Goal: Task Accomplishment & Management: Manage account settings

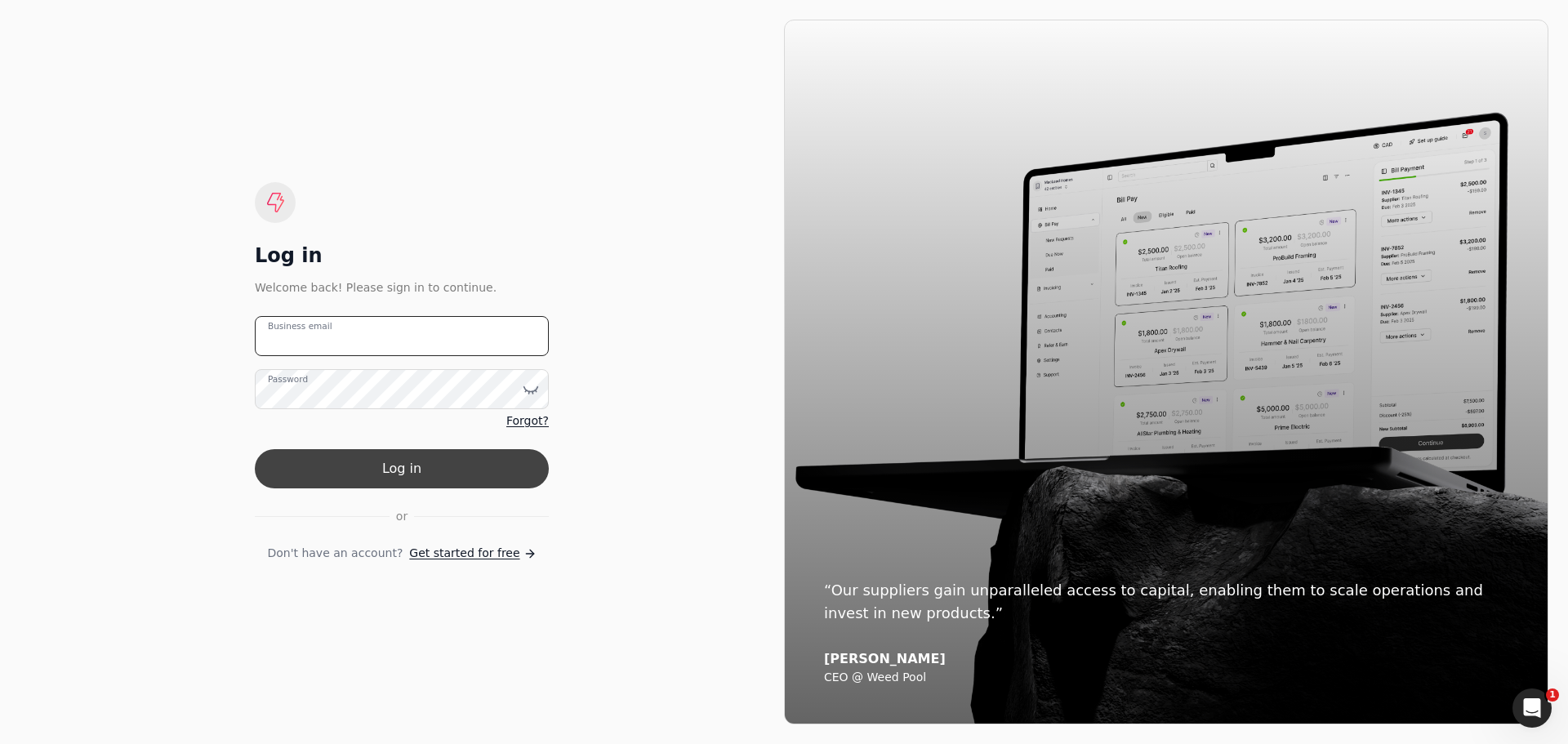
type email "[PERSON_NAME][EMAIL_ADDRESS][DOMAIN_NAME]"
click at [455, 465] on button "Log in" at bounding box center [402, 469] width 294 height 39
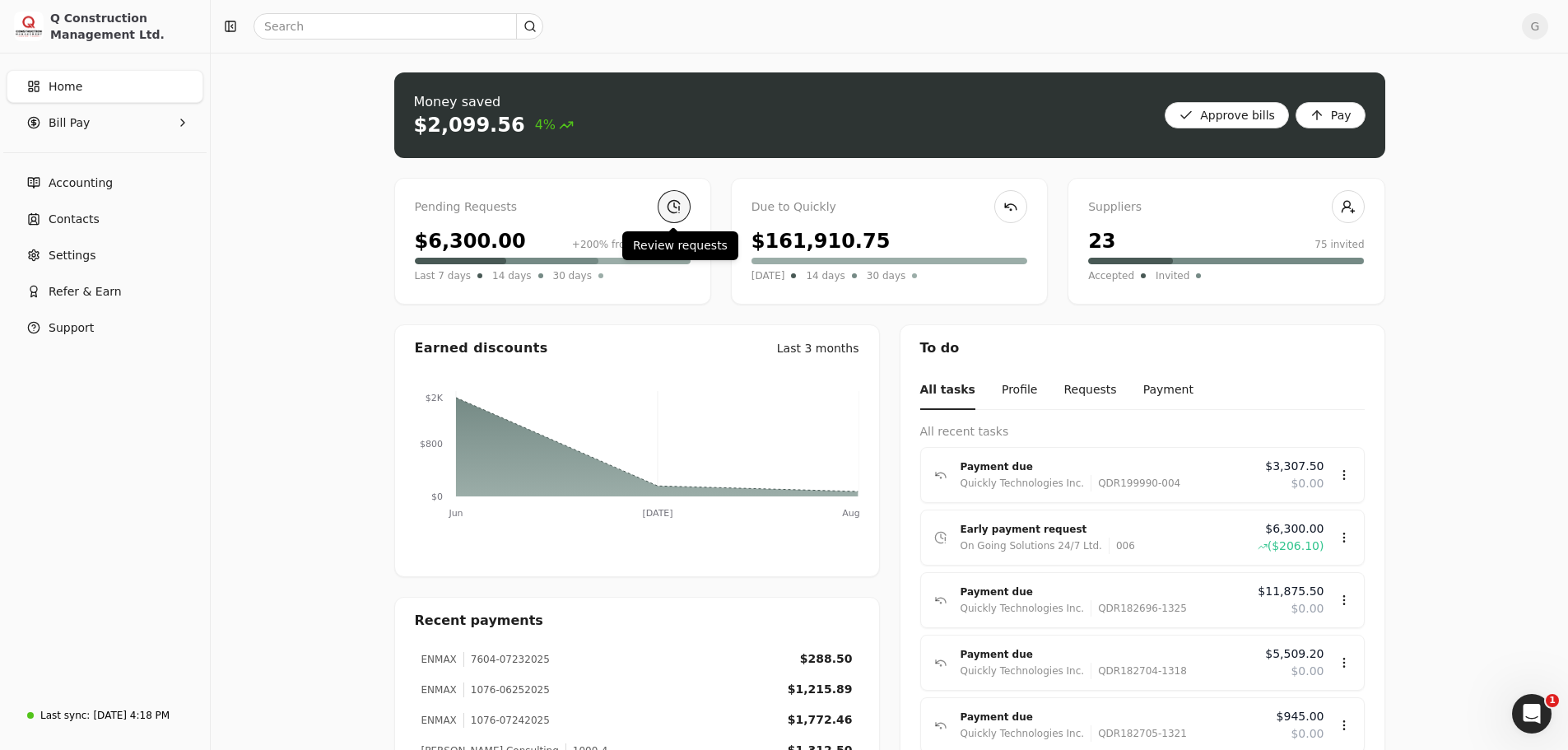
click at [670, 200] on link at bounding box center [674, 207] width 33 height 33
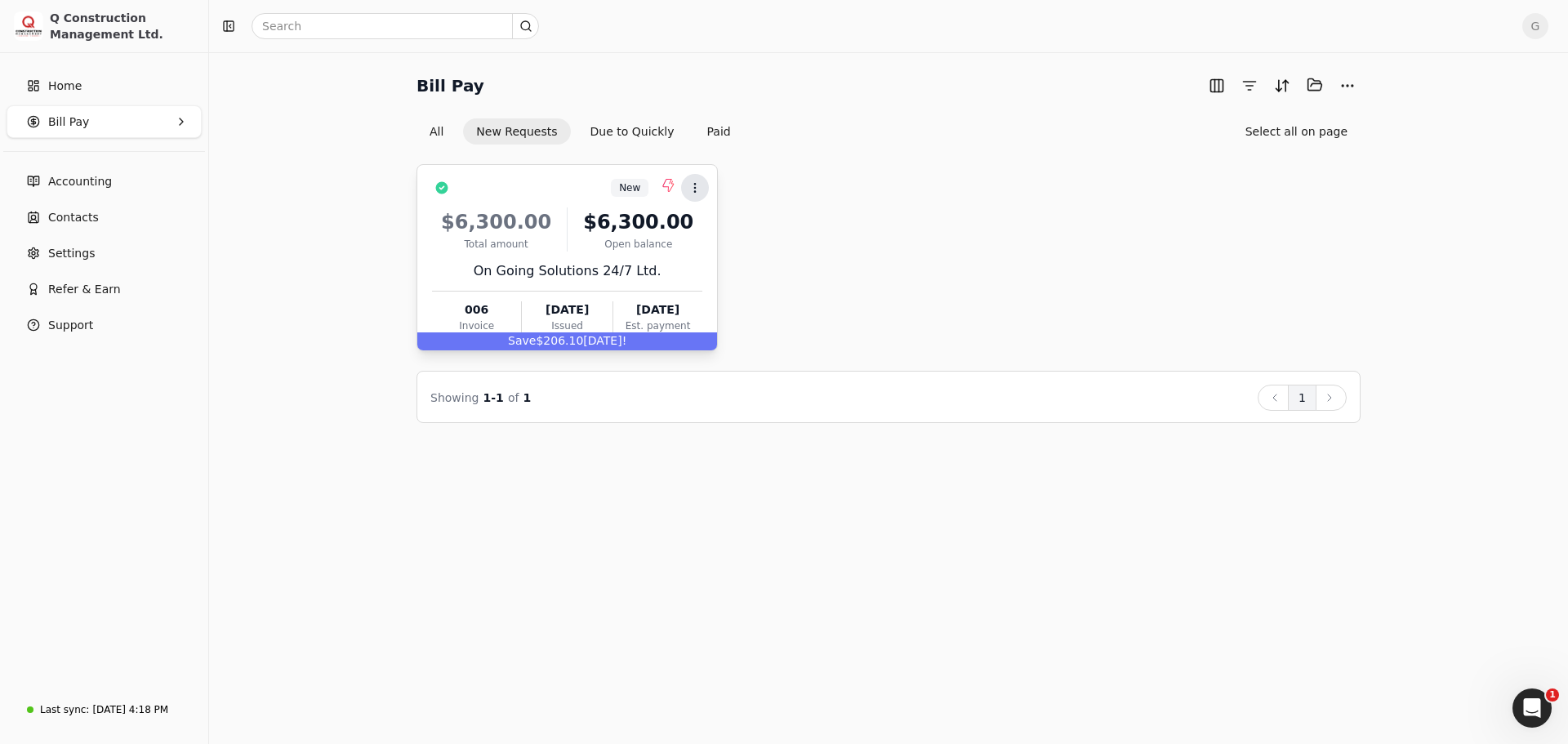
click at [692, 181] on icon at bounding box center [695, 187] width 13 height 13
click at [724, 226] on span "Open" at bounding box center [721, 227] width 30 height 17
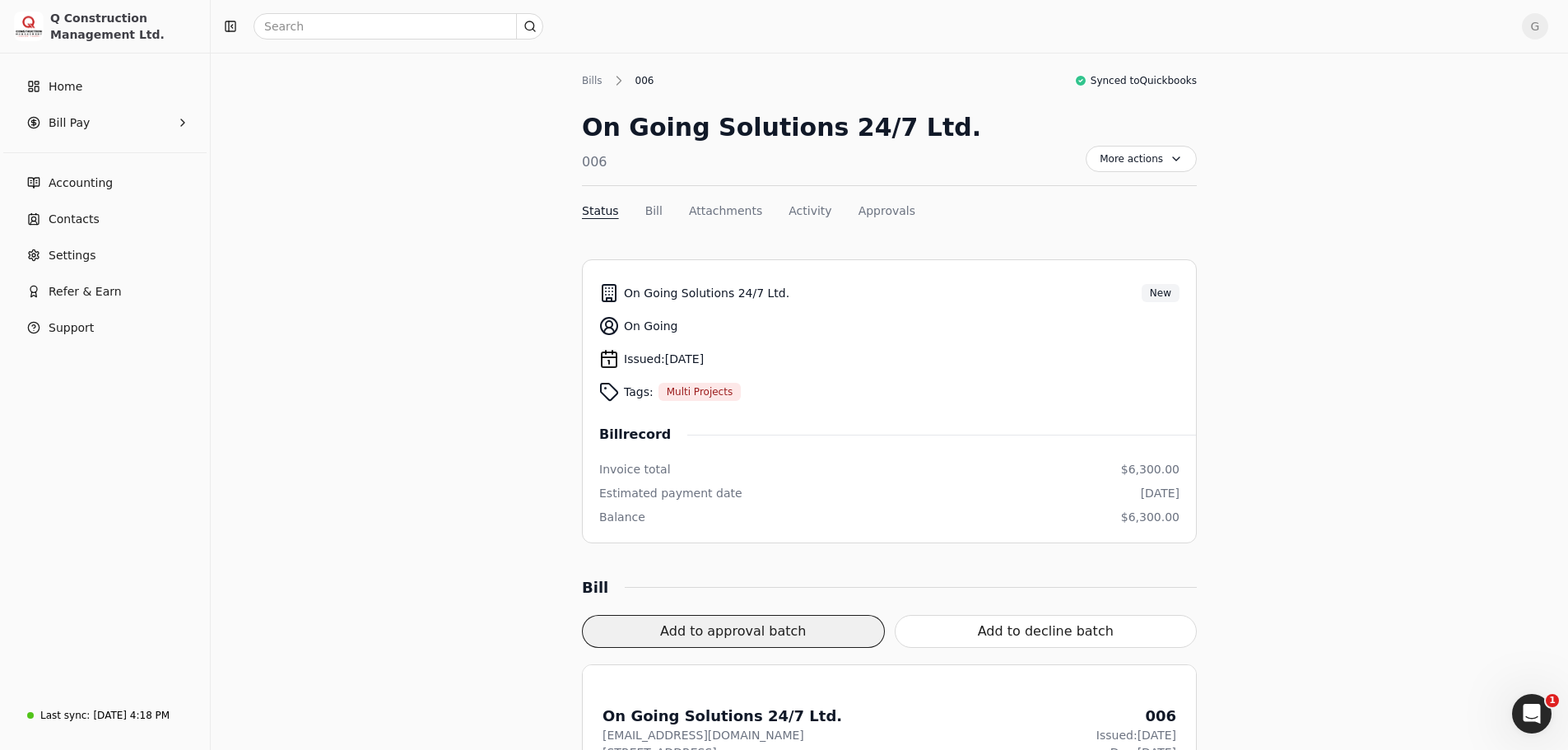
click at [778, 630] on button "Add to approval batch" at bounding box center [734, 631] width 303 height 33
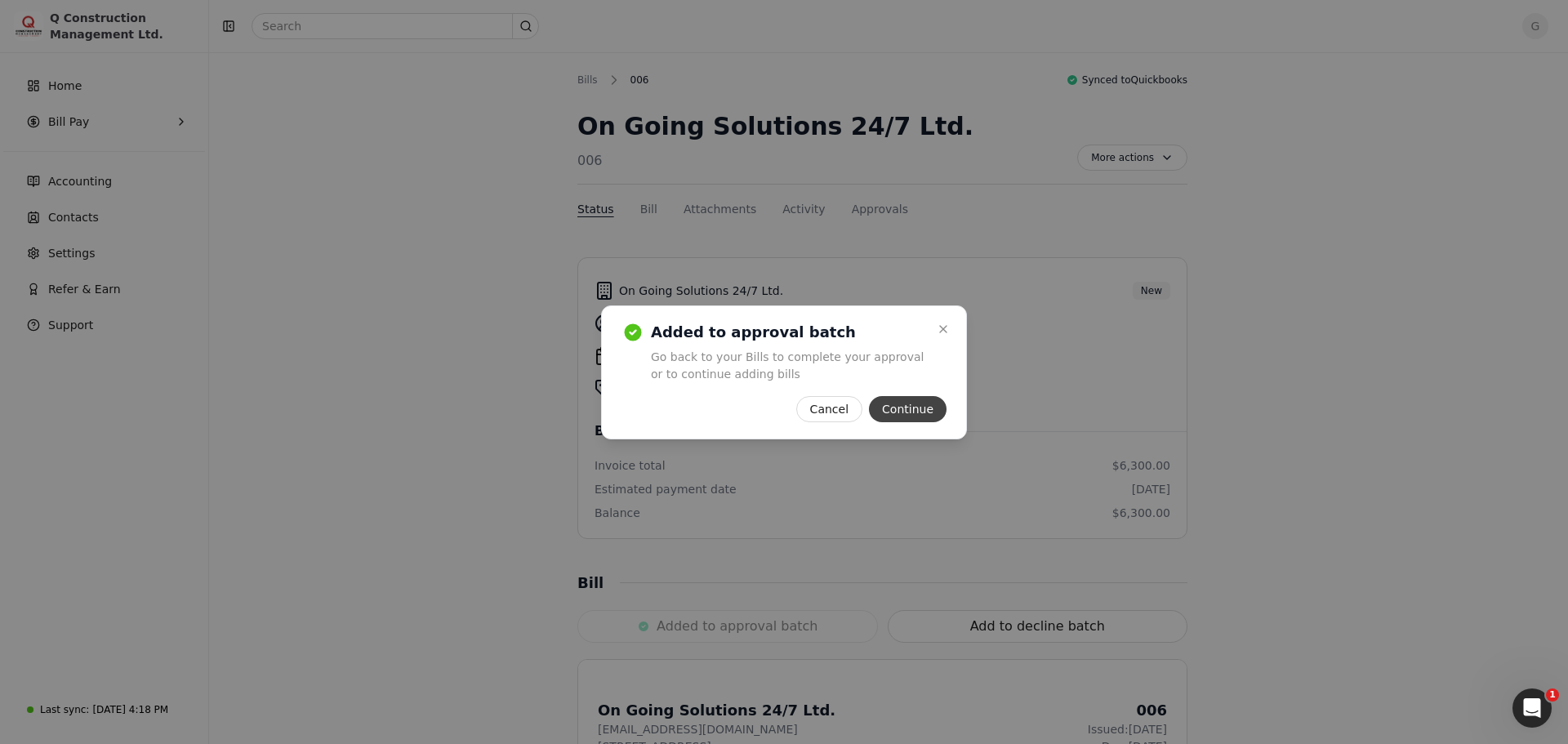
click at [893, 410] on button "Continue" at bounding box center [908, 409] width 78 height 26
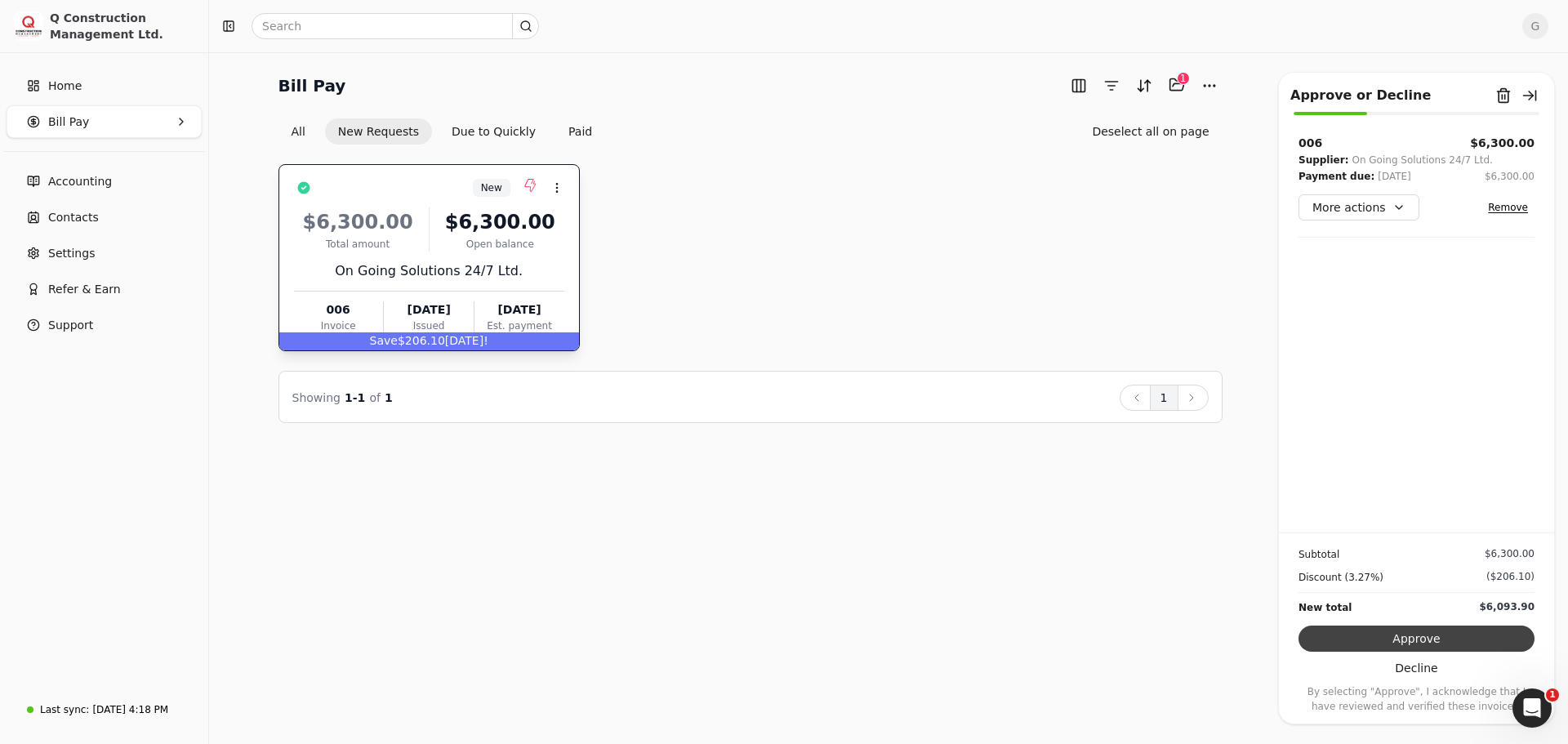
click at [1435, 638] on button "Approve" at bounding box center [1416, 638] width 236 height 26
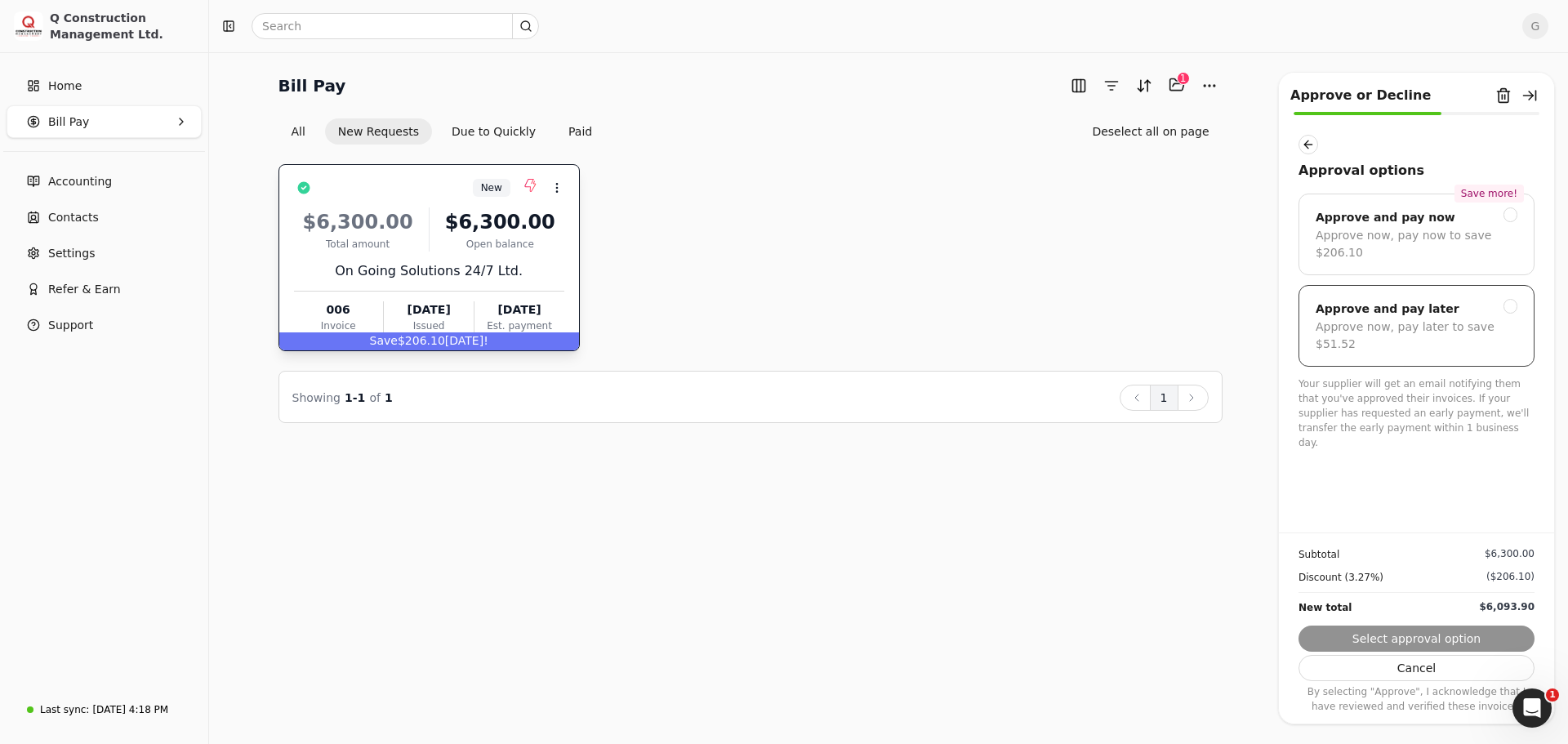
click at [1507, 319] on div "Approve now, pay later to save $51.52" at bounding box center [1416, 336] width 202 height 34
click at [1388, 643] on button "Submit approval" at bounding box center [1416, 638] width 236 height 26
